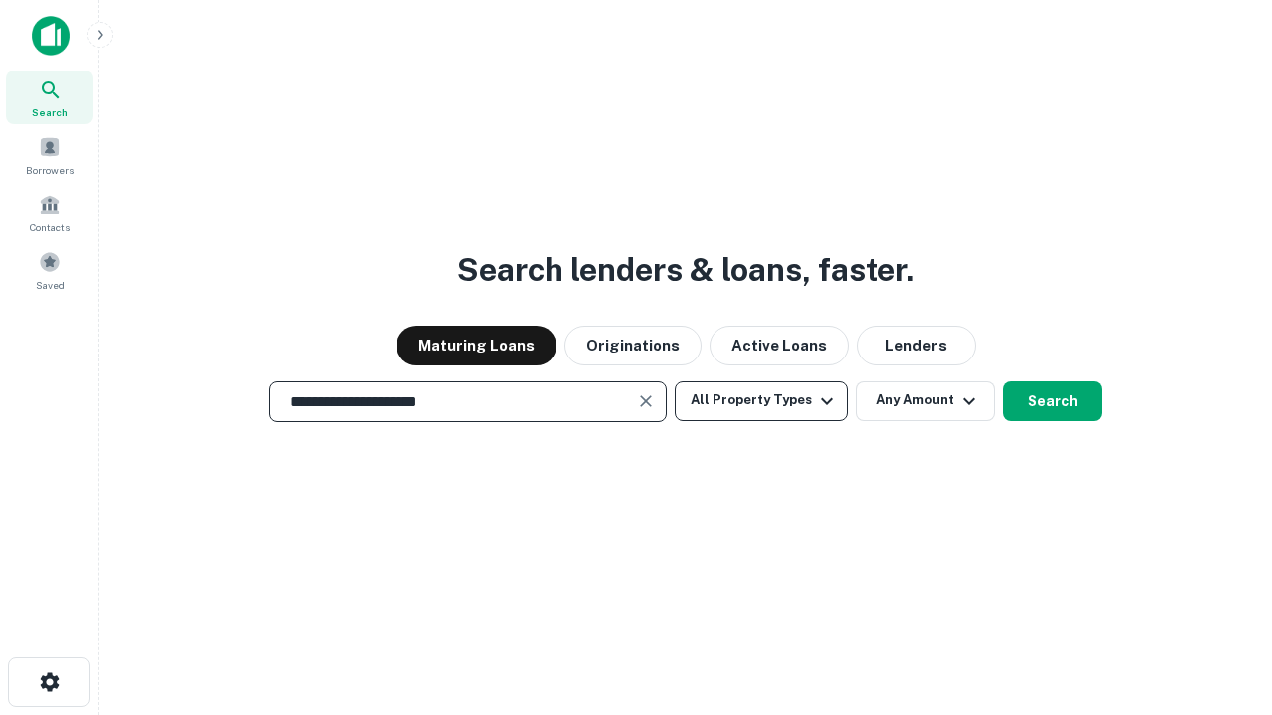
type input "**********"
click at [761, 400] on button "All Property Types" at bounding box center [761, 401] width 173 height 40
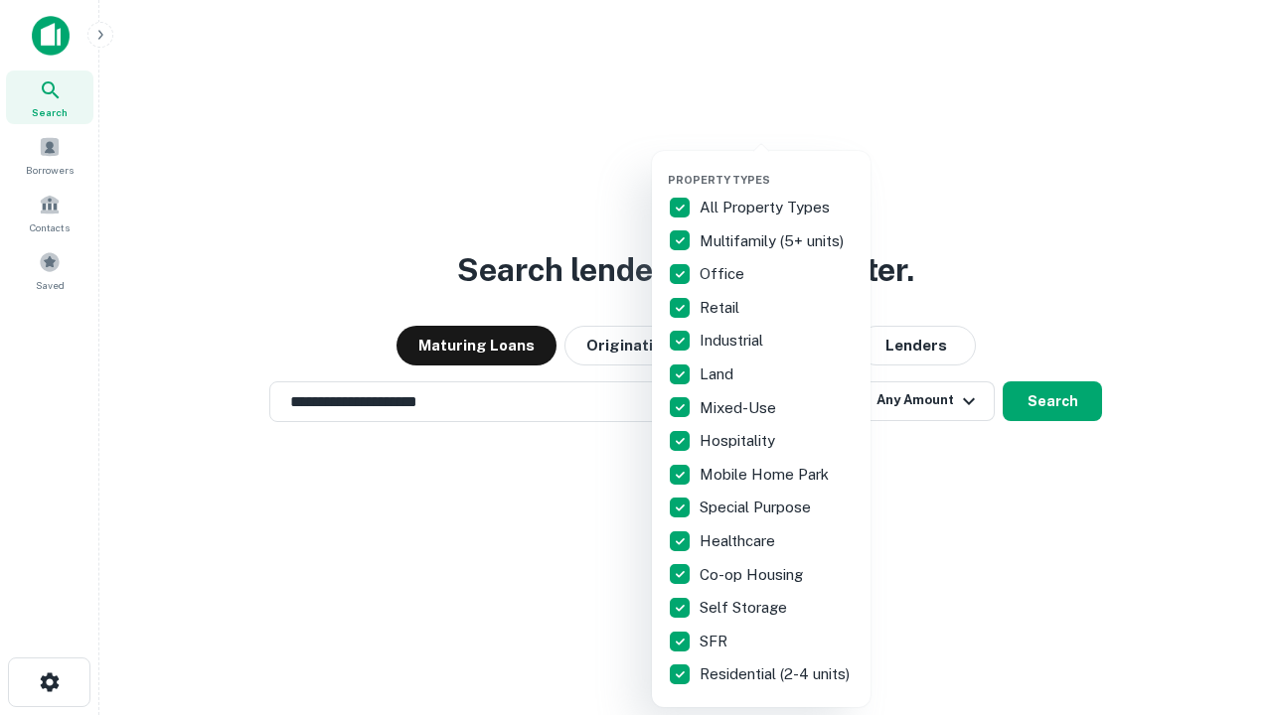
click at [777, 167] on button "button" at bounding box center [777, 167] width 219 height 1
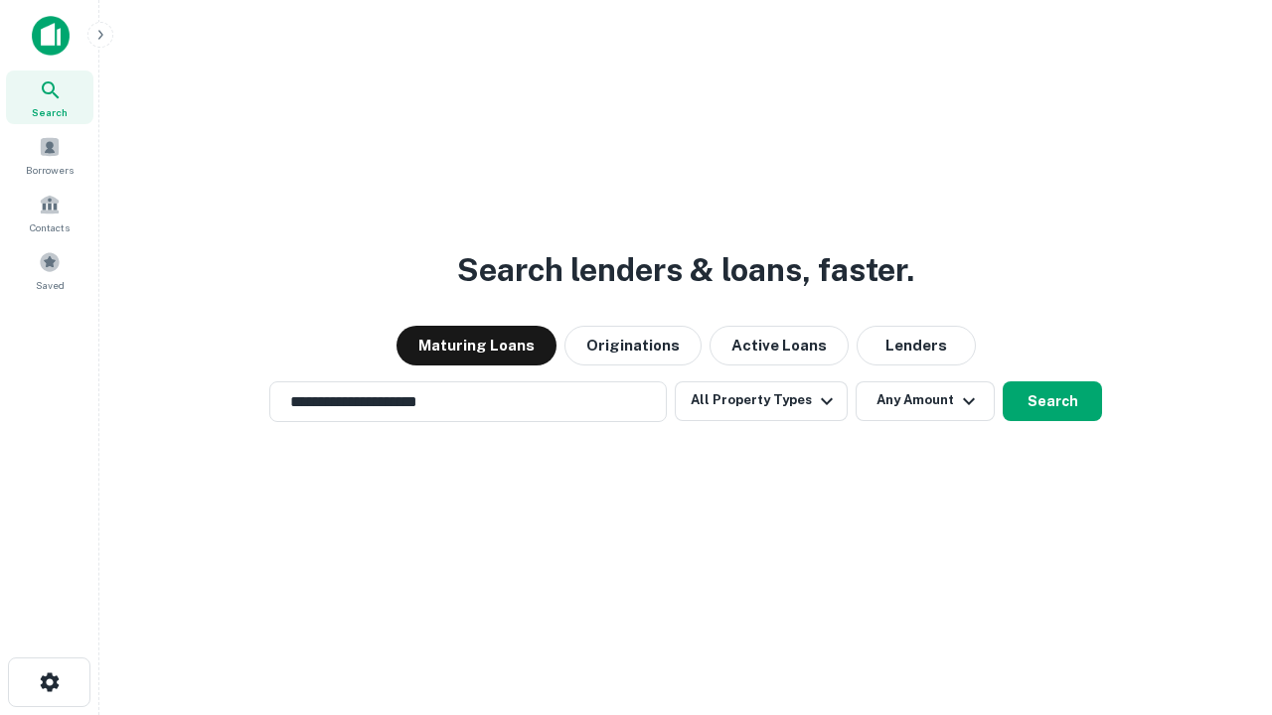
scroll to position [12, 239]
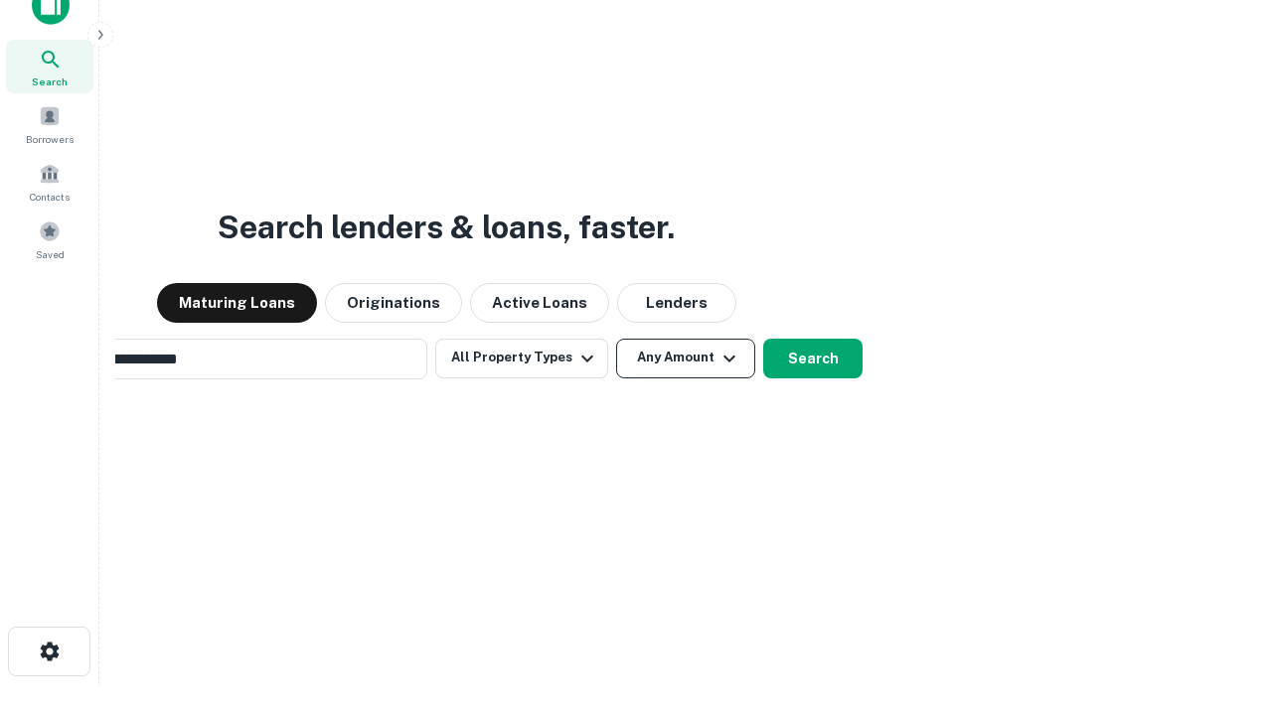
click at [616, 339] on button "Any Amount" at bounding box center [685, 359] width 139 height 40
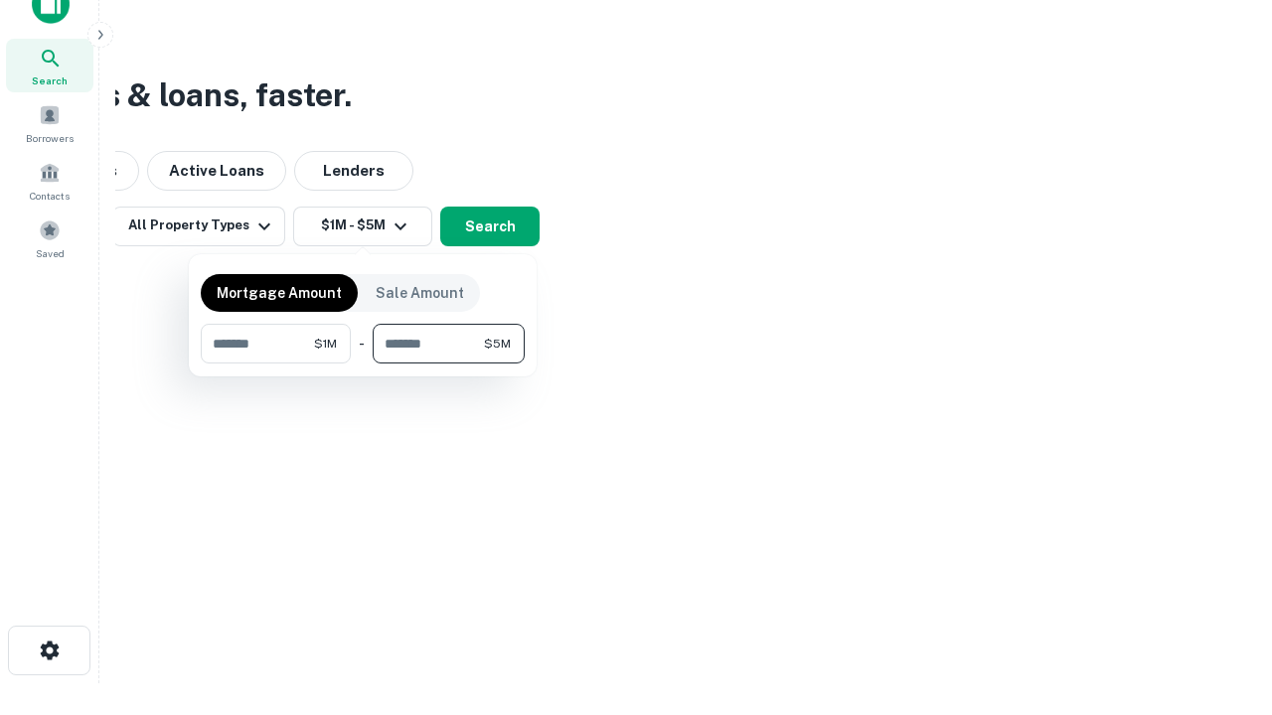
type input "*******"
click at [363, 364] on button "button" at bounding box center [363, 364] width 324 height 1
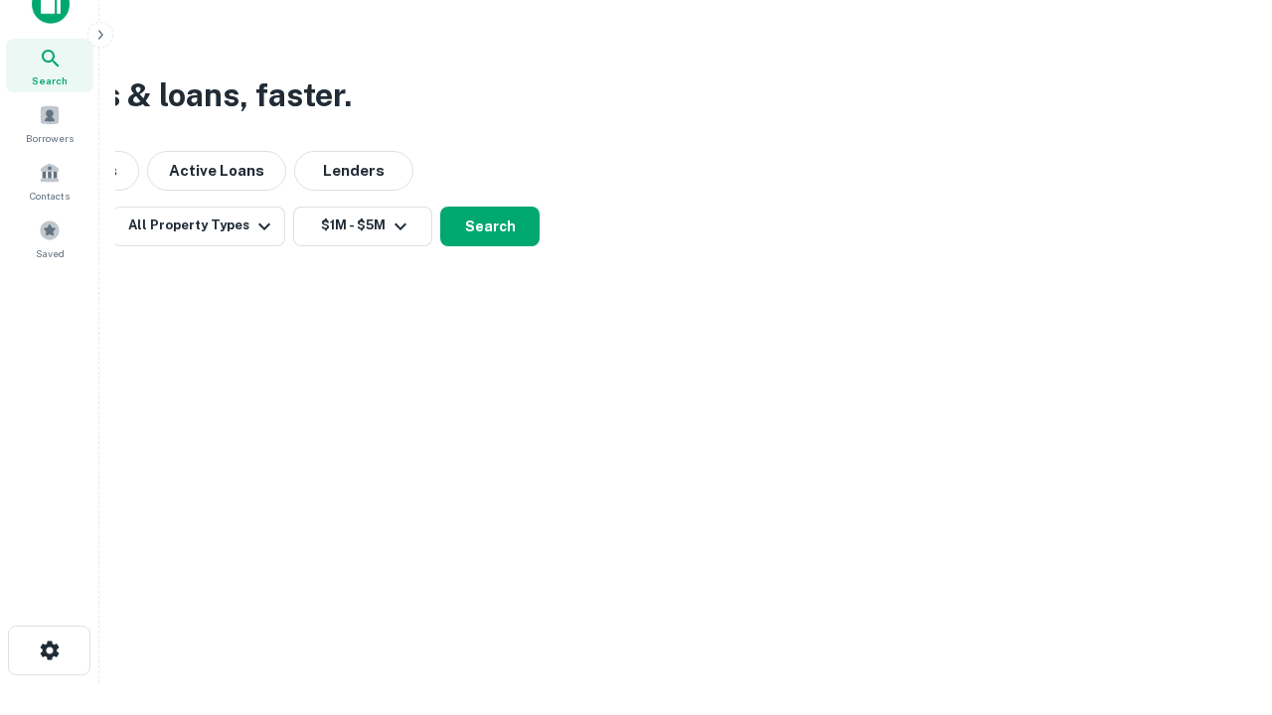
scroll to position [12, 367]
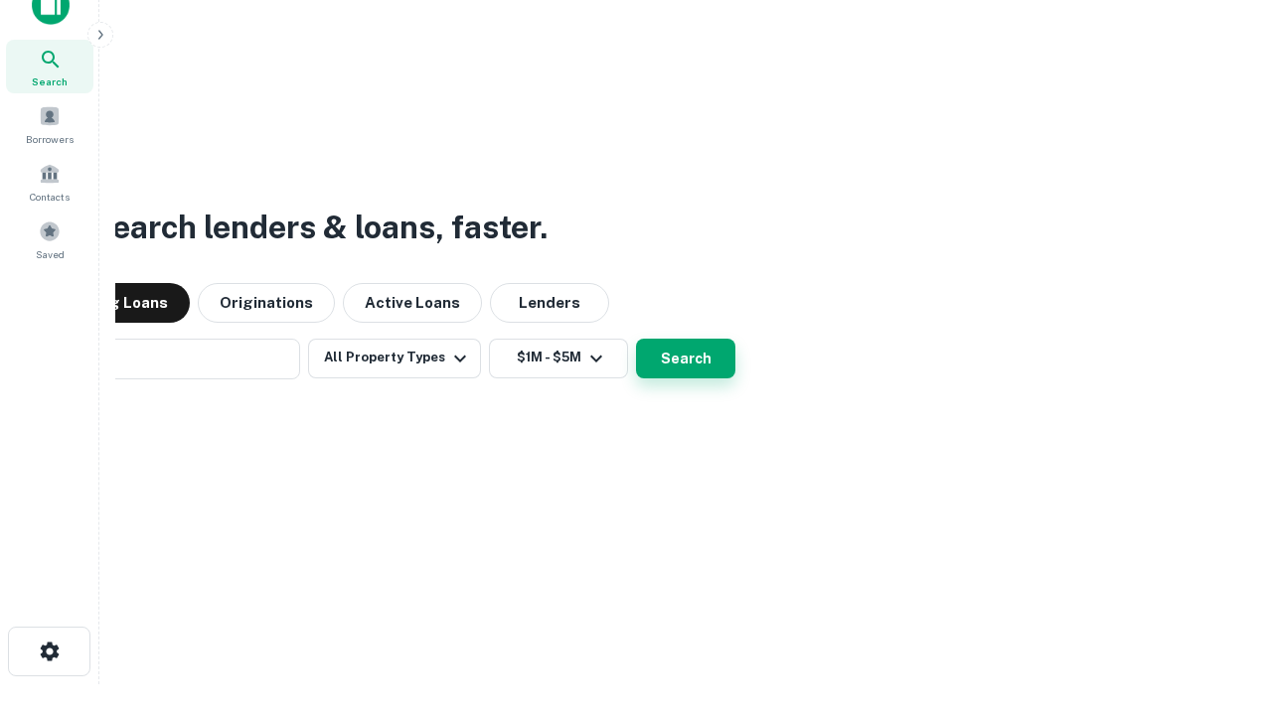
click at [636, 339] on button "Search" at bounding box center [685, 359] width 99 height 40
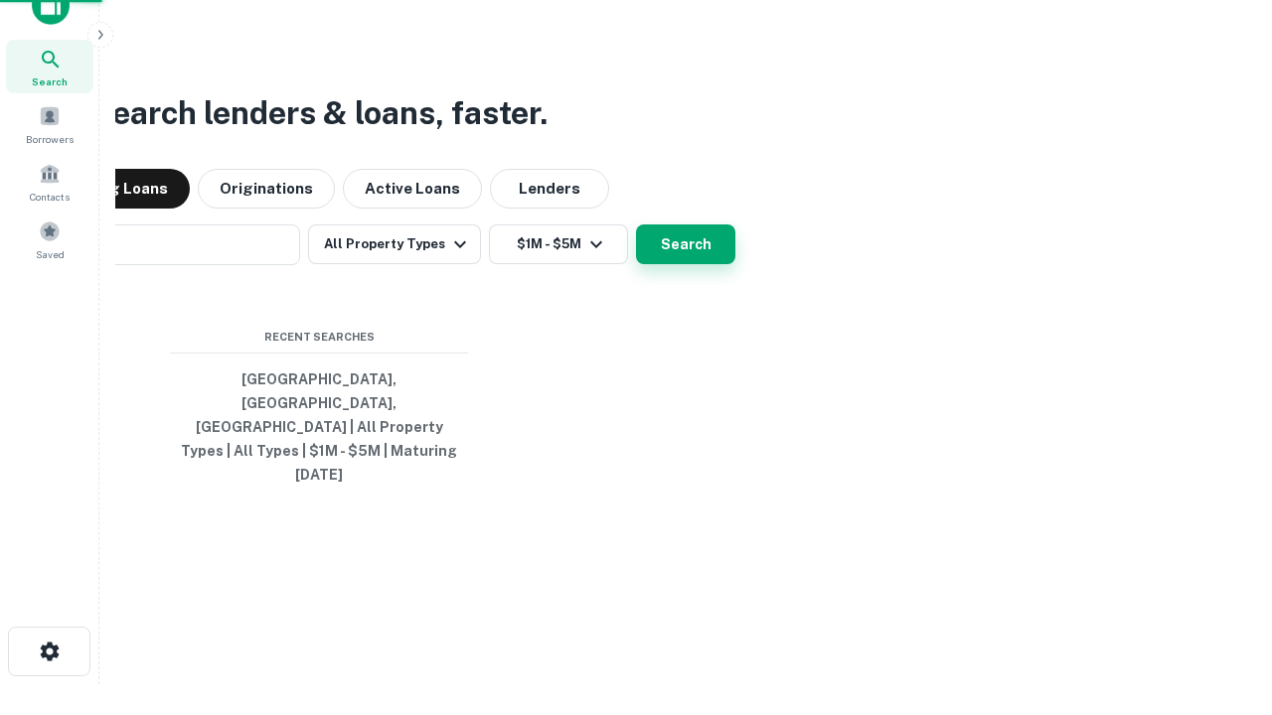
scroll to position [53, 562]
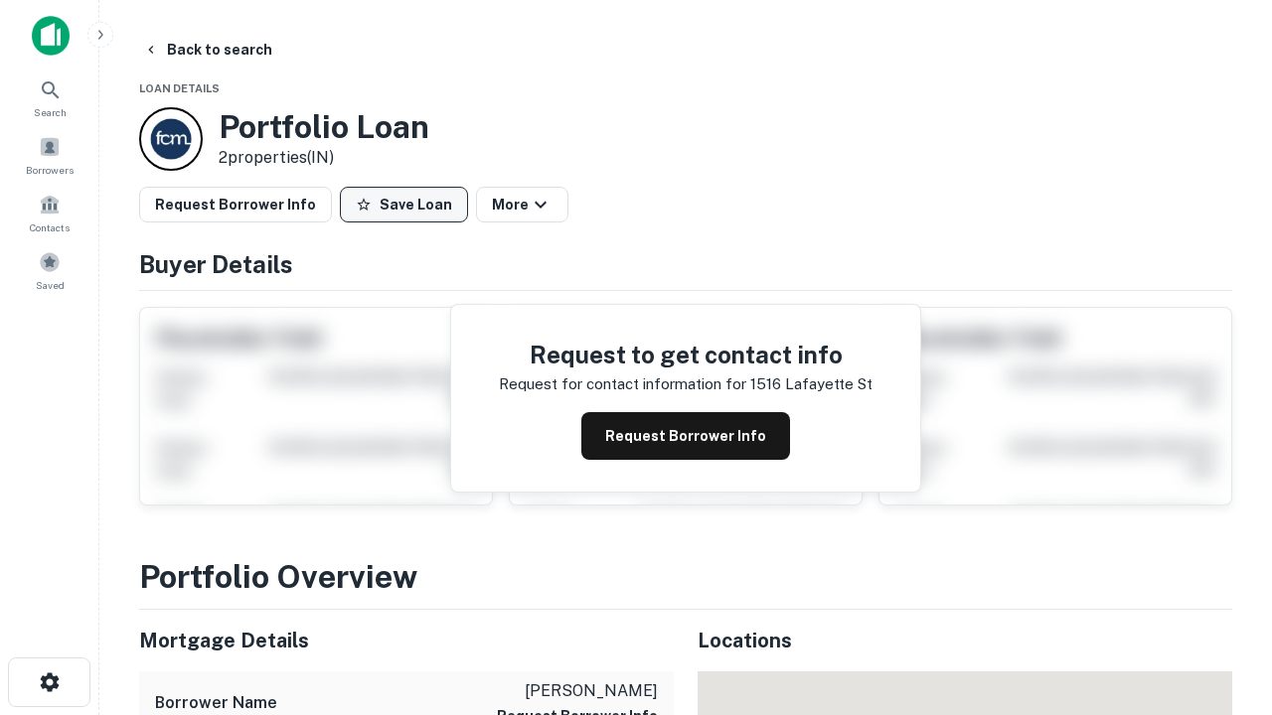
click at [403, 205] on button "Save Loan" at bounding box center [404, 205] width 128 height 36
